Goal: Obtain resource: Download file/media

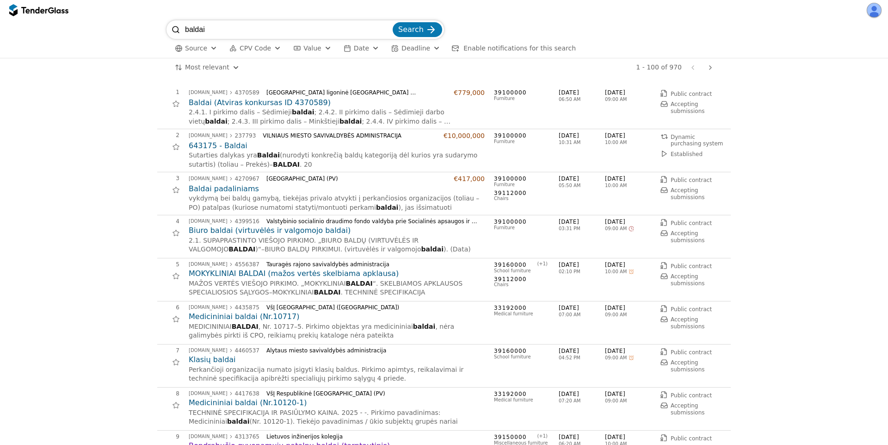
drag, startPoint x: 220, startPoint y: 32, endPoint x: 149, endPoint y: 20, distance: 71.9
click at [149, 20] on div "baldai Search Source CPV Code Type Buyer Value Date Deadline Enable notificatio…" at bounding box center [444, 38] width 879 height 37
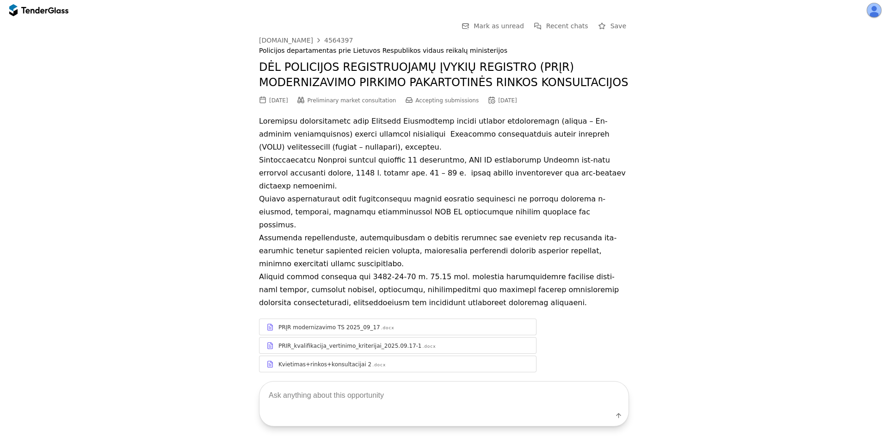
click at [376, 318] on link "PRĮR modernizavimo TS 2025_09_17 .docx" at bounding box center [398, 326] width 278 height 17
click at [305, 323] on div "PRĮR modernizavimo TS 2025_09_17" at bounding box center [329, 326] width 102 height 7
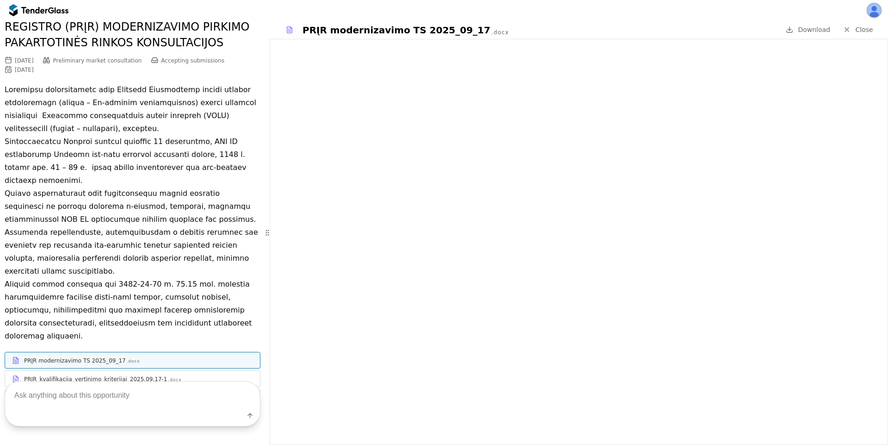
scroll to position [100, 0]
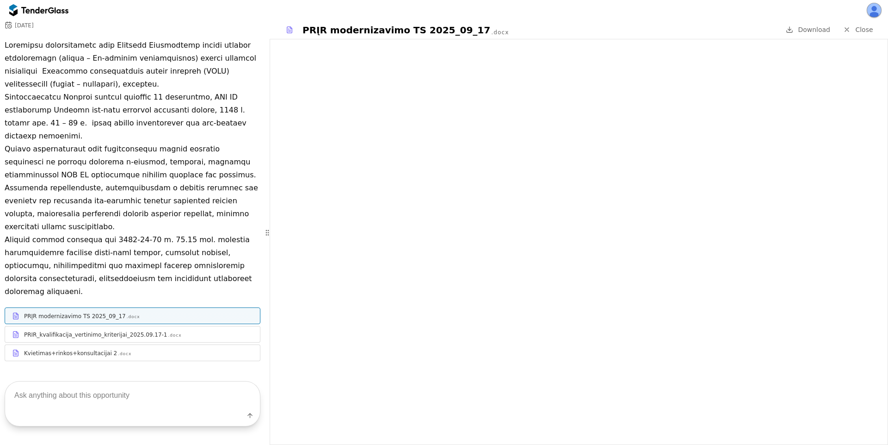
click at [167, 349] on div "Kvietimas+rinkos+konsultacijai 2 .docx" at bounding box center [138, 352] width 229 height 7
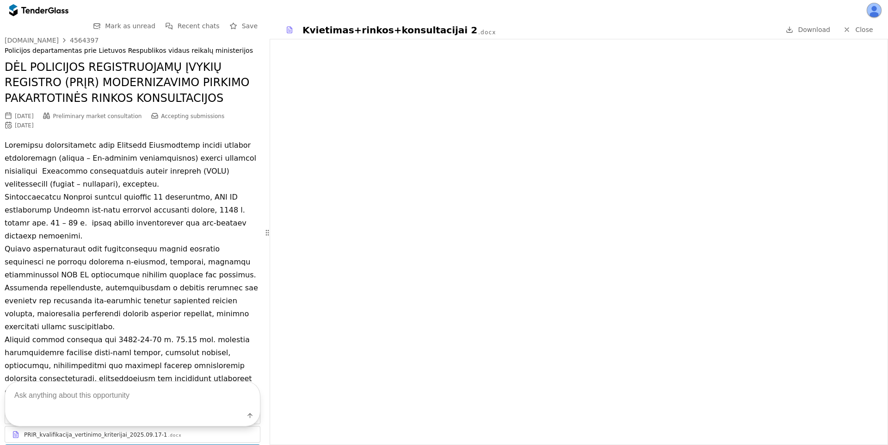
click at [17, 9] on div at bounding box center [13, 10] width 8 height 12
